Goal: Transaction & Acquisition: Purchase product/service

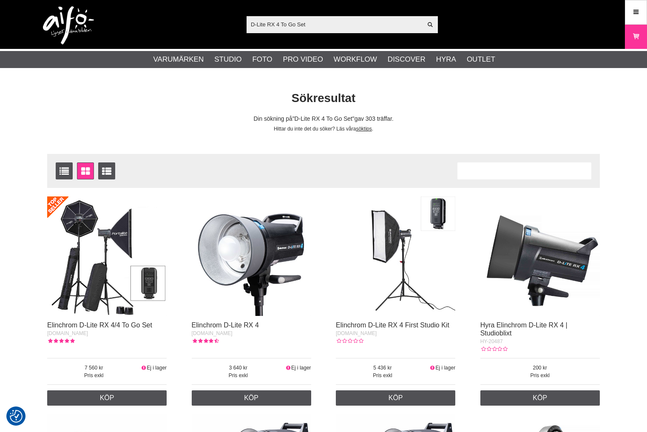
click at [109, 271] on img at bounding box center [106, 255] width 119 height 119
